Goal: Navigation & Orientation: Find specific page/section

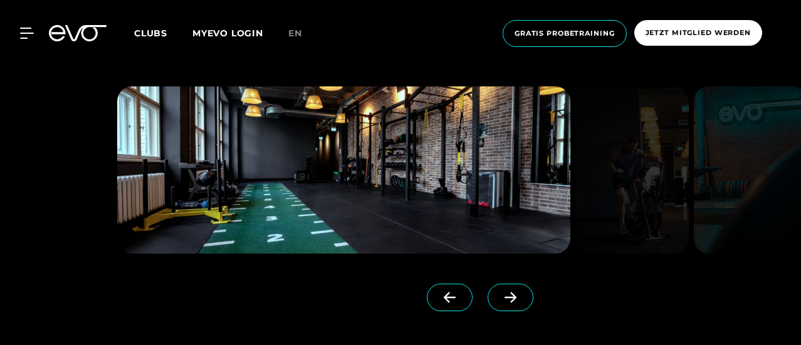
click at [500, 302] on icon at bounding box center [511, 297] width 22 height 11
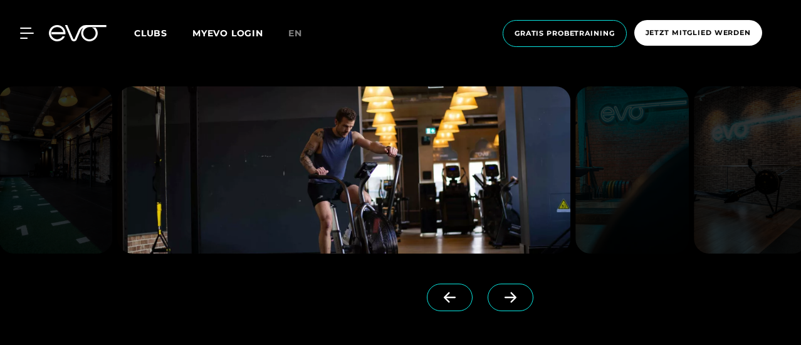
click at [500, 302] on icon at bounding box center [511, 297] width 22 height 11
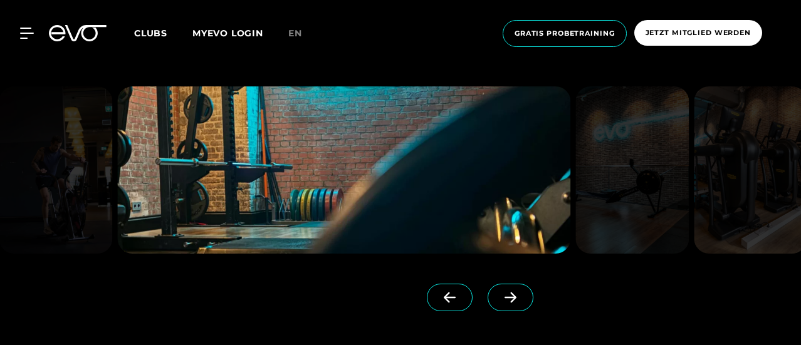
click at [500, 302] on icon at bounding box center [511, 297] width 22 height 11
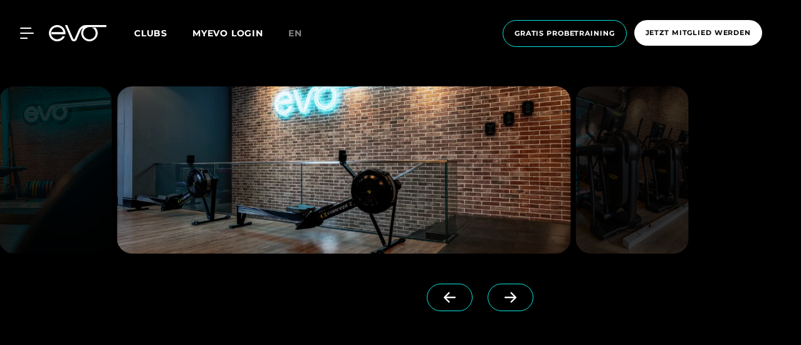
click at [500, 302] on icon at bounding box center [511, 297] width 22 height 11
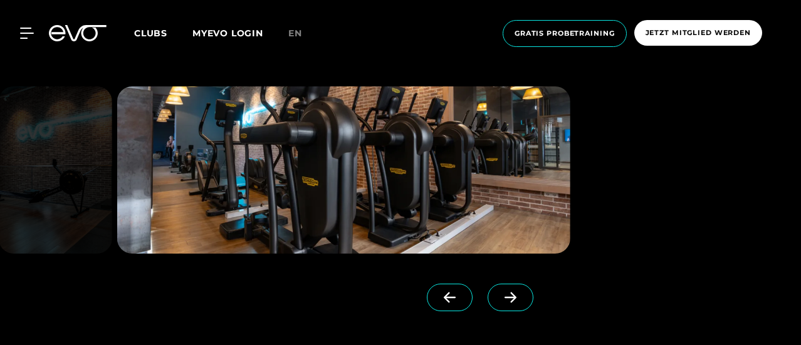
click at [500, 302] on icon at bounding box center [511, 297] width 22 height 11
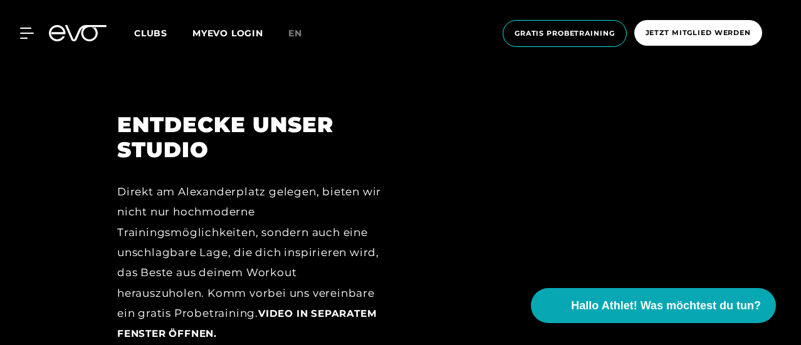
scroll to position [1254, 0]
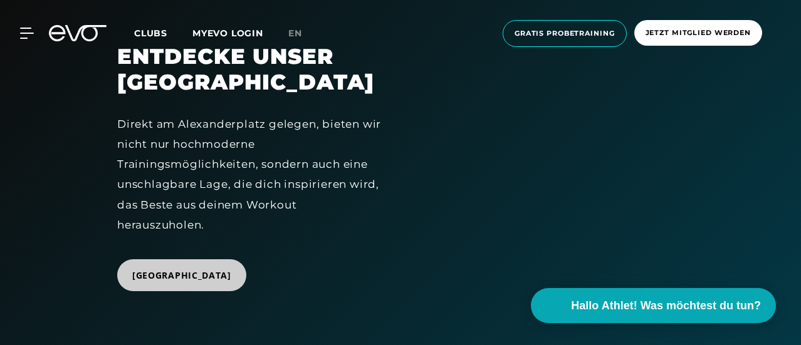
click at [199, 292] on span "[GEOGRAPHIC_DATA]" at bounding box center [181, 276] width 129 height 32
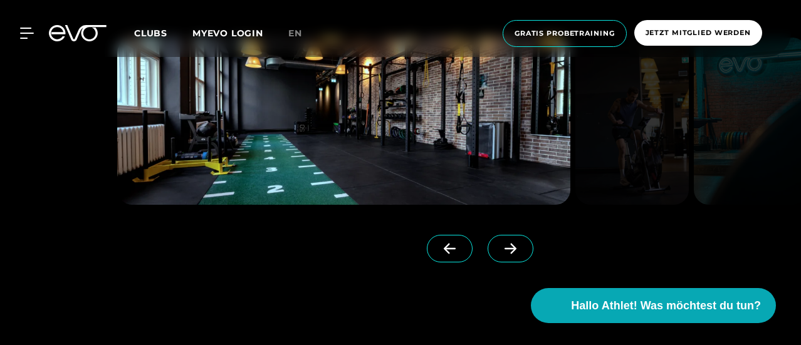
scroll to position [864, 0]
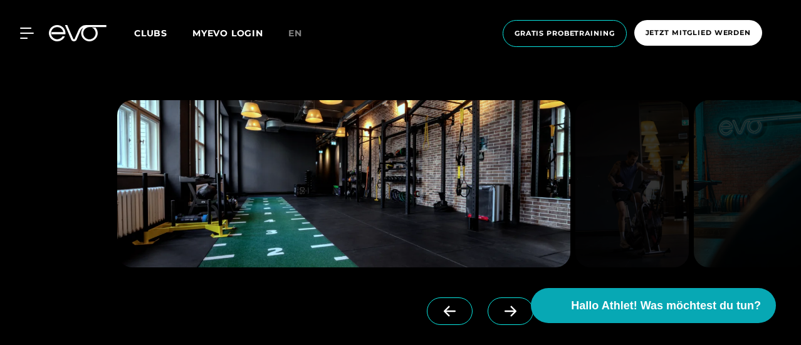
click at [500, 306] on icon at bounding box center [511, 311] width 22 height 11
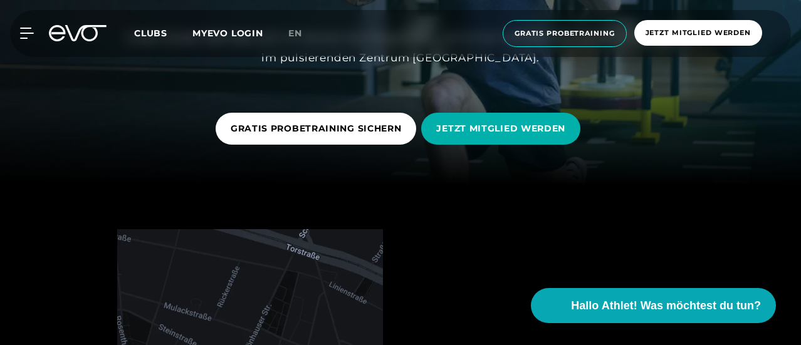
scroll to position [112, 0]
